Goal: Navigation & Orientation: Find specific page/section

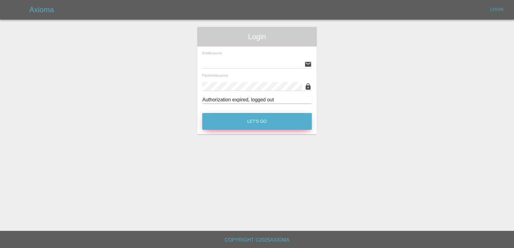
type input "[EMAIL_ADDRESS][DOMAIN_NAME]"
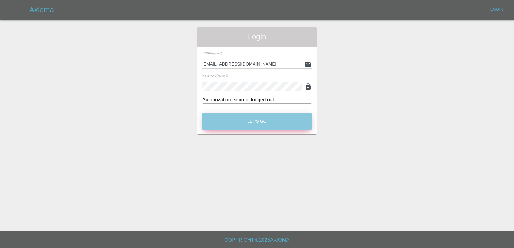
click at [268, 122] on button "Let's Go" at bounding box center [257, 121] width 110 height 17
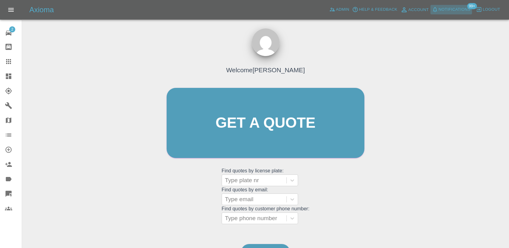
click at [443, 13] on span "Notifications" at bounding box center [455, 9] width 32 height 7
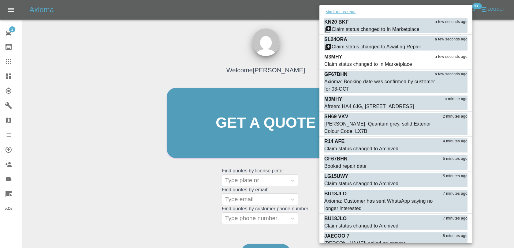
click at [351, 13] on button "Mark all as read" at bounding box center [340, 12] width 32 height 7
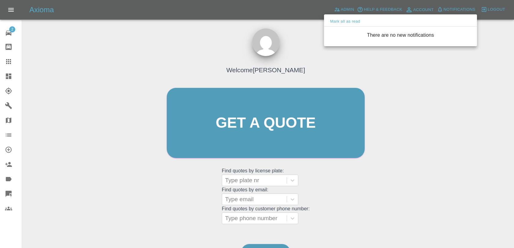
drag, startPoint x: 301, startPoint y: 32, endPoint x: 315, endPoint y: 25, distance: 15.2
click at [310, 30] on div at bounding box center [257, 124] width 514 height 248
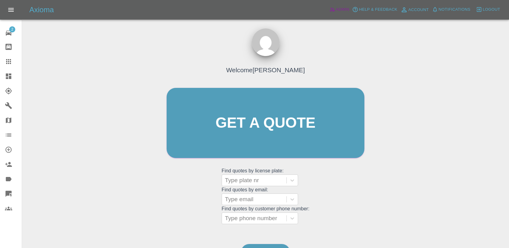
click at [339, 9] on span "Admin" at bounding box center [342, 9] width 13 height 7
